Goal: Task Accomplishment & Management: Use online tool/utility

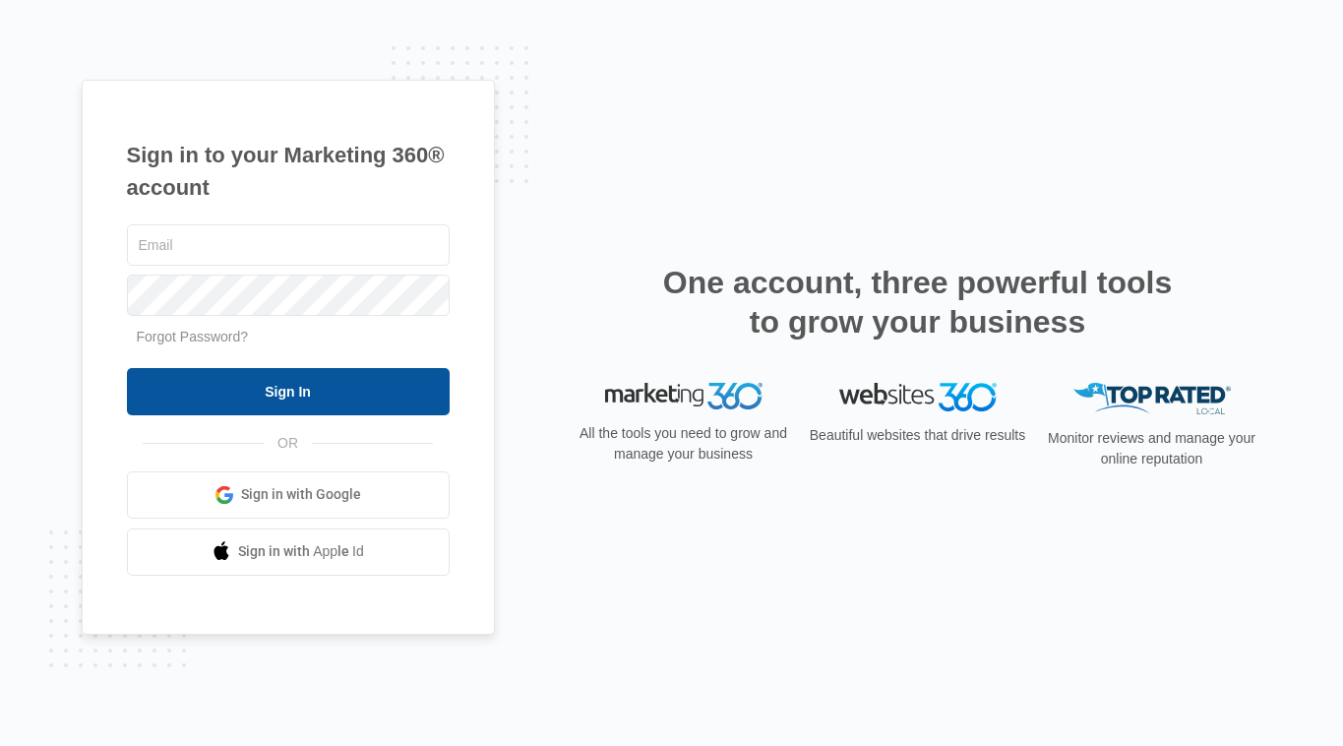
type input "[PERSON_NAME][EMAIL_ADDRESS][PERSON_NAME][DOMAIN_NAME]"
click at [212, 399] on input "Sign In" at bounding box center [288, 391] width 323 height 47
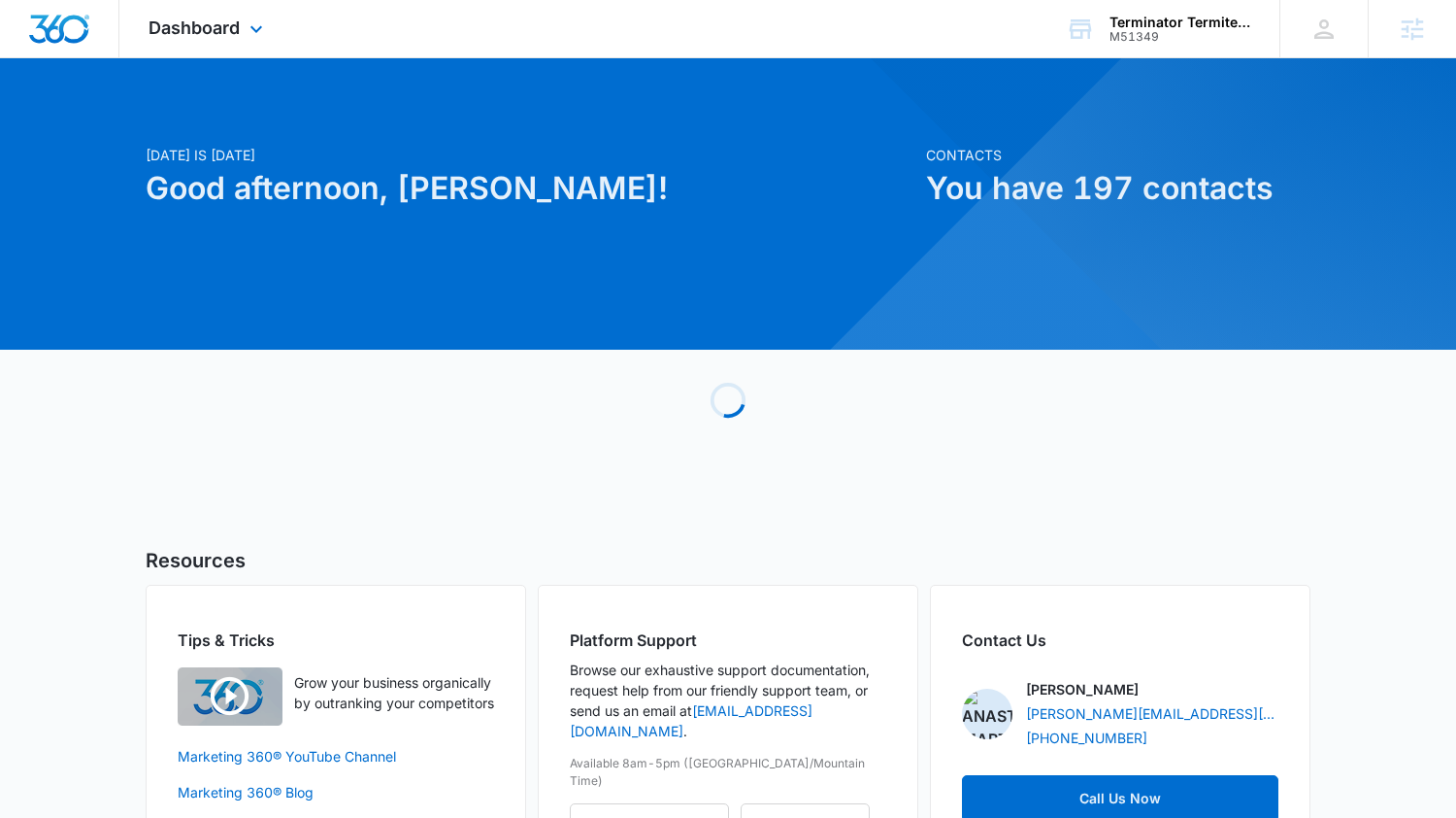
click at [199, 57] on div "Dashboard Apps Reputation Websites Forms CRM Email Social Content Ads Intellige…" at bounding box center [728, 29] width 1456 height 58
click at [188, 43] on div "Dashboard Apps Reputation Websites Forms CRM Email Social Content Ads Intellige…" at bounding box center [208, 29] width 178 height 57
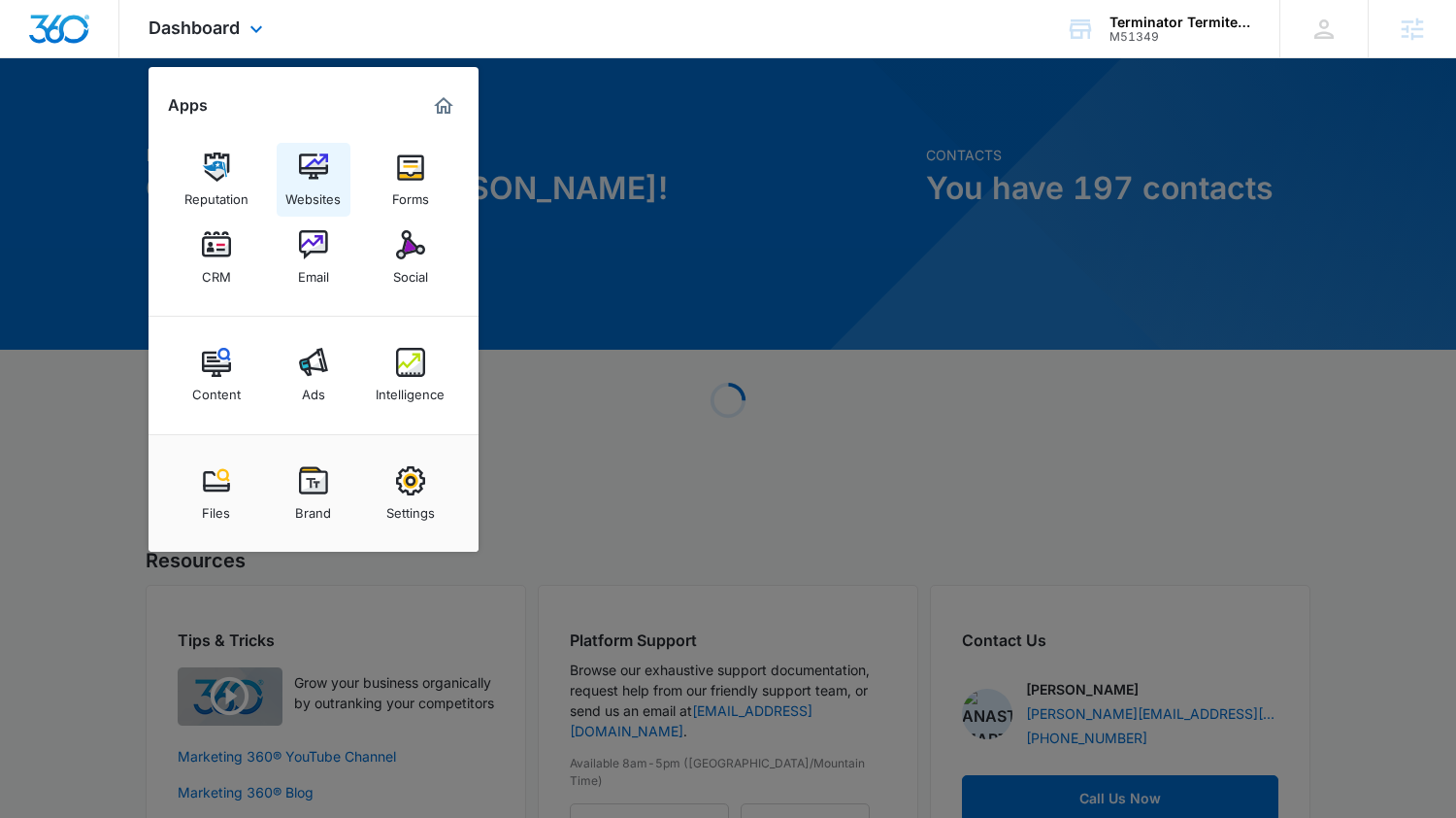
click at [311, 156] on img at bounding box center [314, 168] width 30 height 30
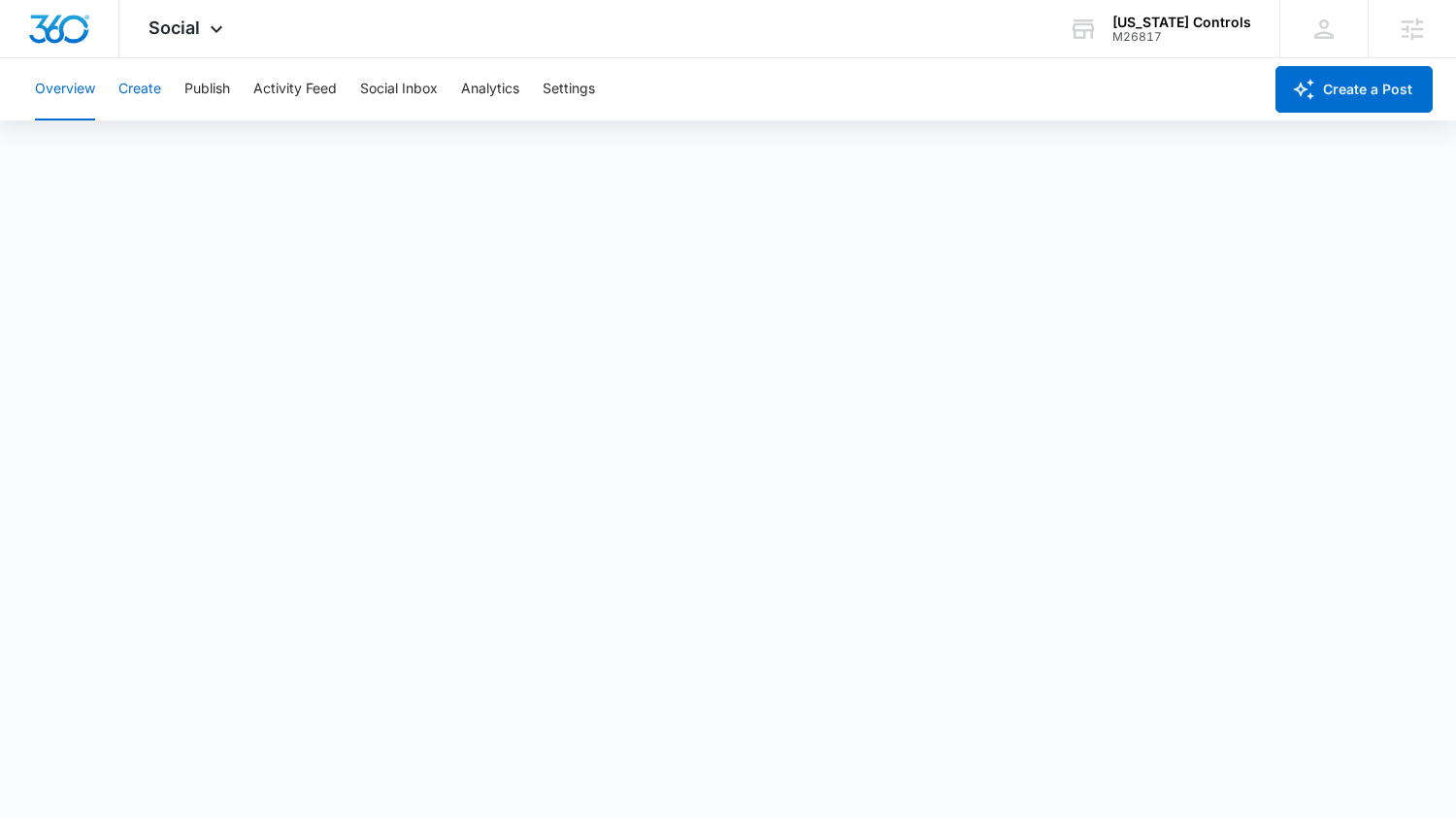
click at [149, 90] on button "Create" at bounding box center [139, 89] width 42 height 62
click at [216, 129] on button "Approvals" at bounding box center [189, 148] width 65 height 54
click at [142, 88] on button "Create" at bounding box center [139, 89] width 42 height 62
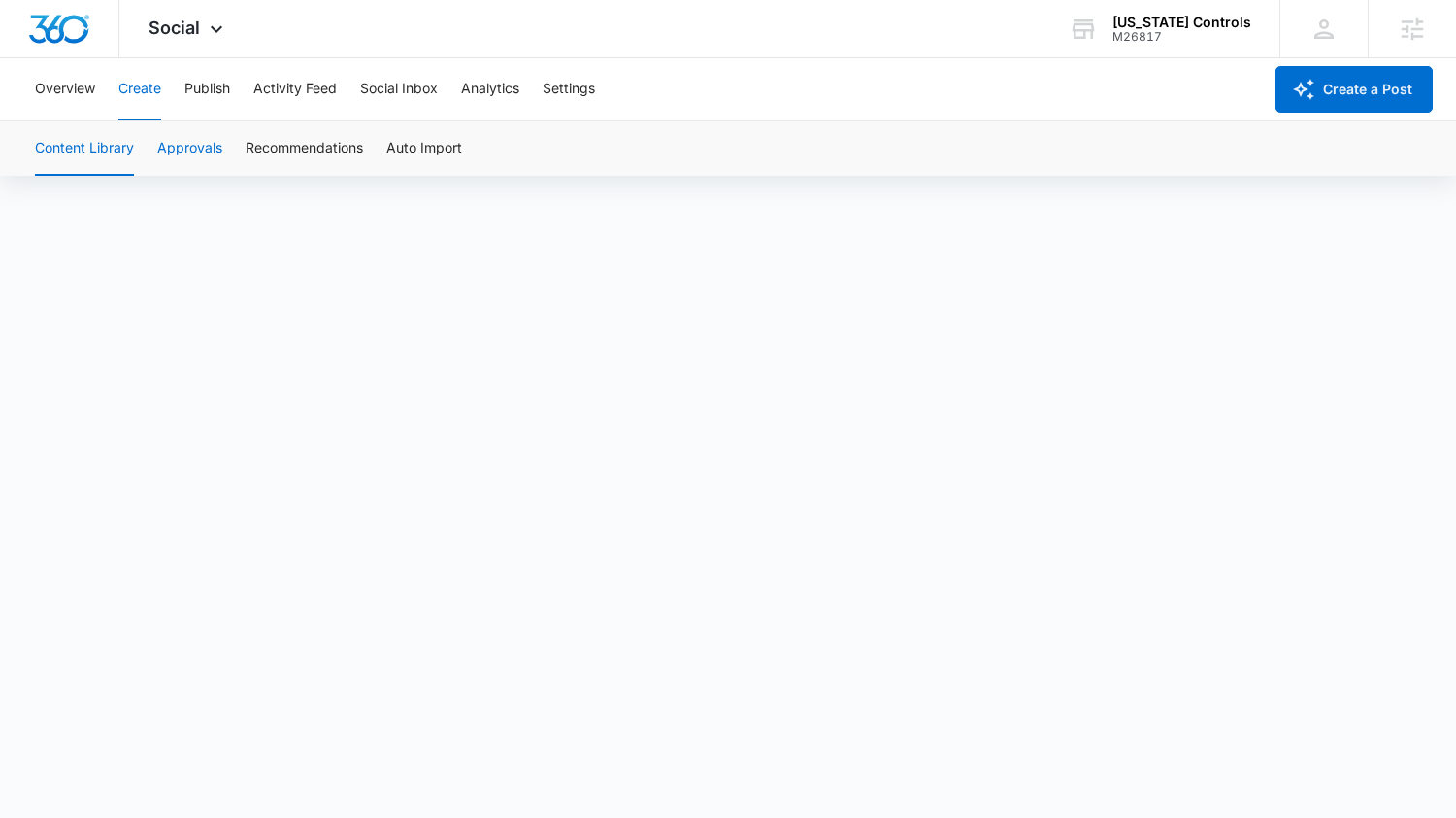
click at [196, 141] on button "Approvals" at bounding box center [189, 148] width 65 height 54
click at [193, 102] on button "Publish" at bounding box center [207, 89] width 45 height 62
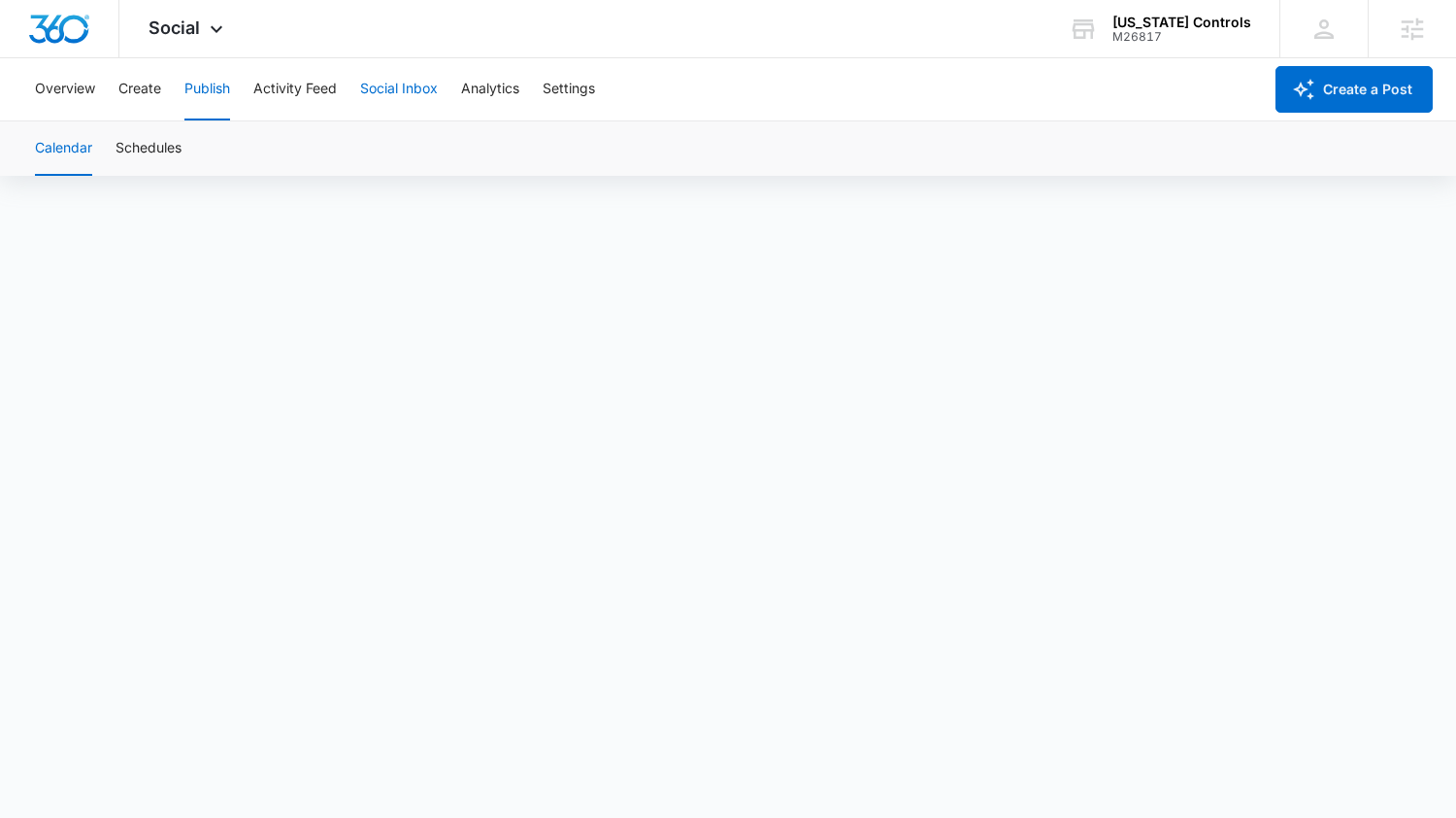
click at [422, 106] on button "Social Inbox" at bounding box center [399, 89] width 78 height 62
click at [125, 101] on button "Create" at bounding box center [139, 89] width 42 height 62
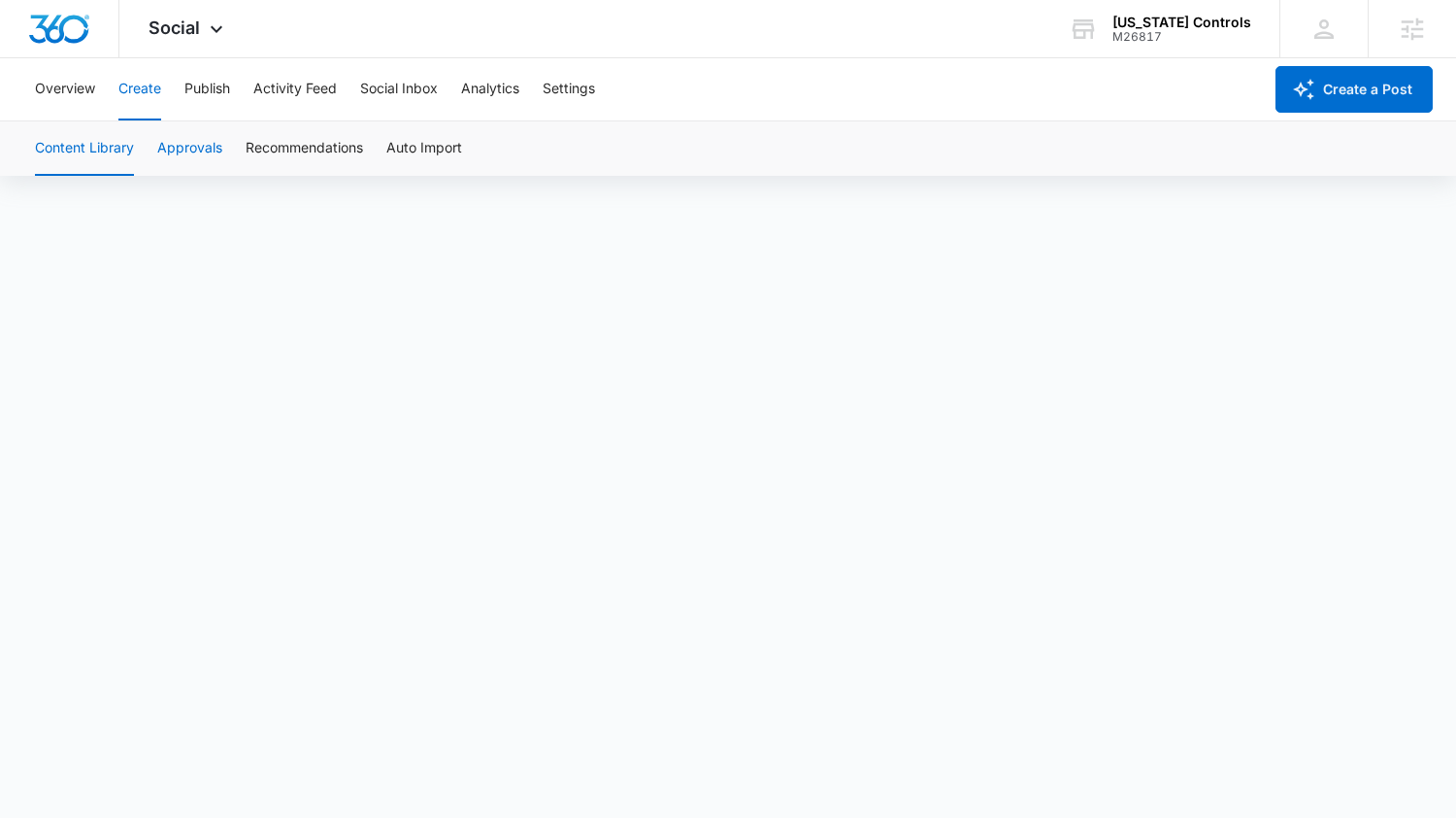
click at [182, 169] on button "Approvals" at bounding box center [189, 148] width 65 height 54
click at [86, 139] on button "Content Library" at bounding box center [84, 148] width 99 height 54
click at [182, 146] on button "Approvals" at bounding box center [189, 148] width 65 height 54
click at [201, 69] on button "Publish" at bounding box center [207, 89] width 45 height 62
click at [141, 85] on button "Create" at bounding box center [139, 89] width 42 height 62
